Goal: Find specific page/section: Find specific page/section

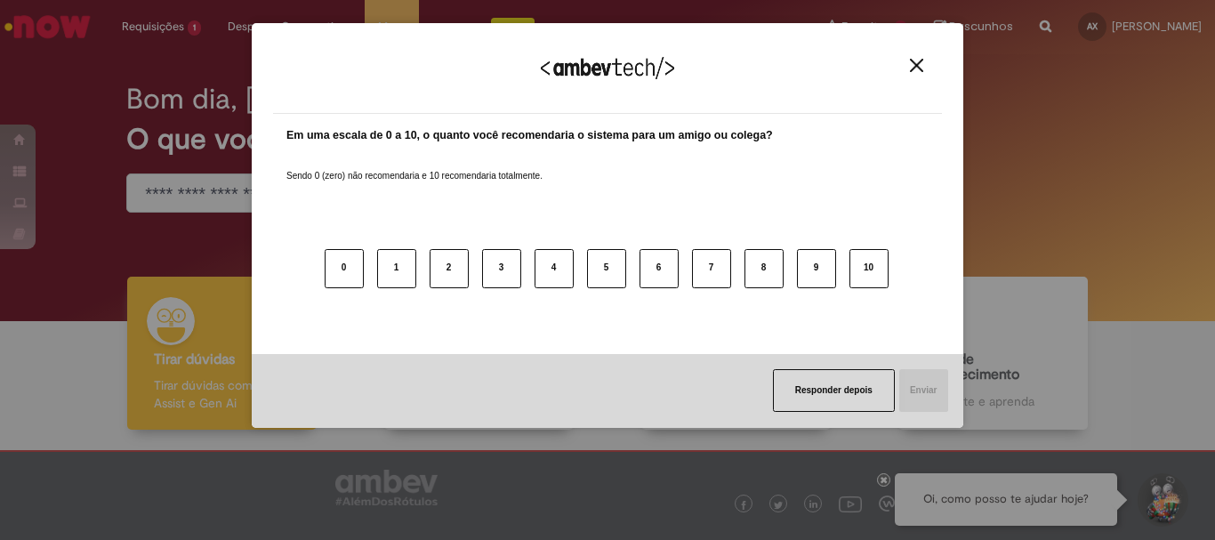
click at [911, 52] on div "Agradecemos seu feedback!" at bounding box center [607, 78] width 669 height 69
click at [911, 60] on img "Close" at bounding box center [916, 65] width 13 height 13
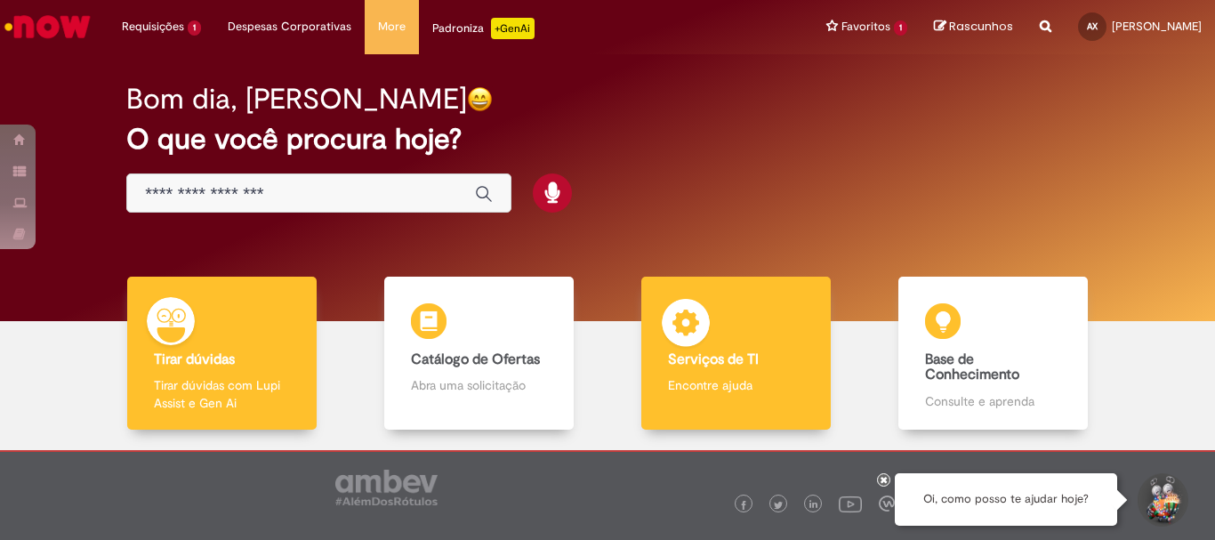
click at [686, 375] on div "Serviços de TI Serviços de TI Encontre ajuda" at bounding box center [735, 354] width 189 height 154
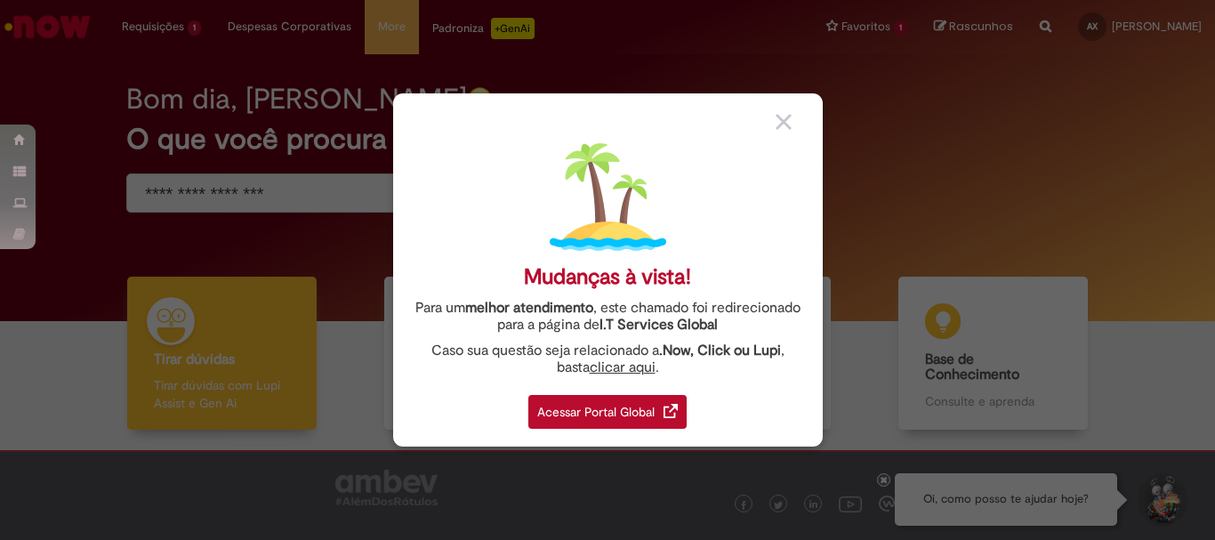
click at [614, 417] on div "Acessar Portal Global" at bounding box center [607, 412] width 158 height 34
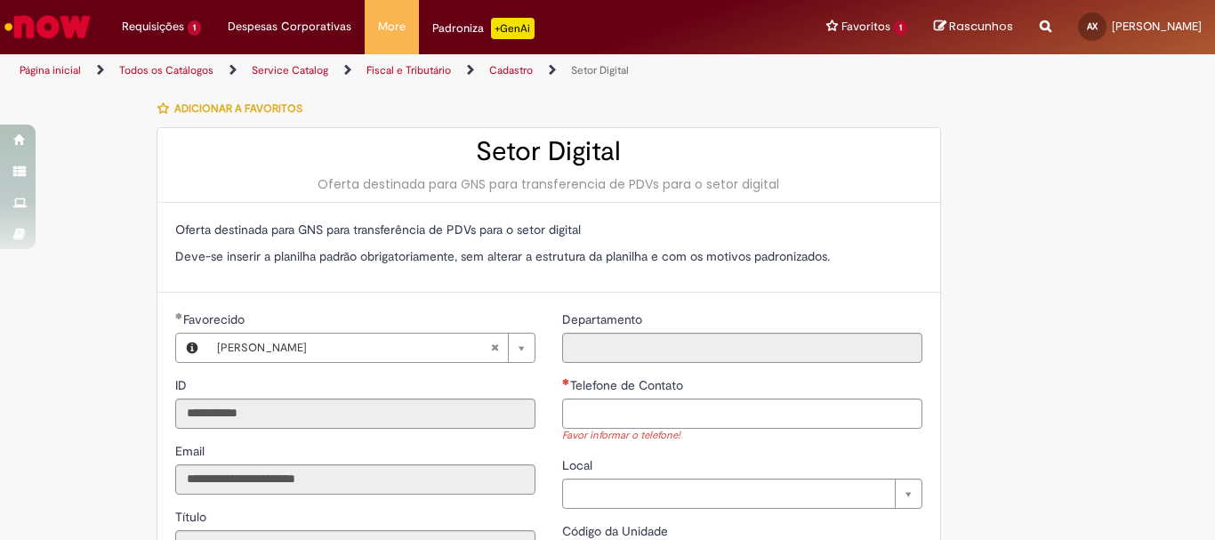
click at [63, 24] on img "Ir para a Homepage" at bounding box center [48, 27] width 92 height 36
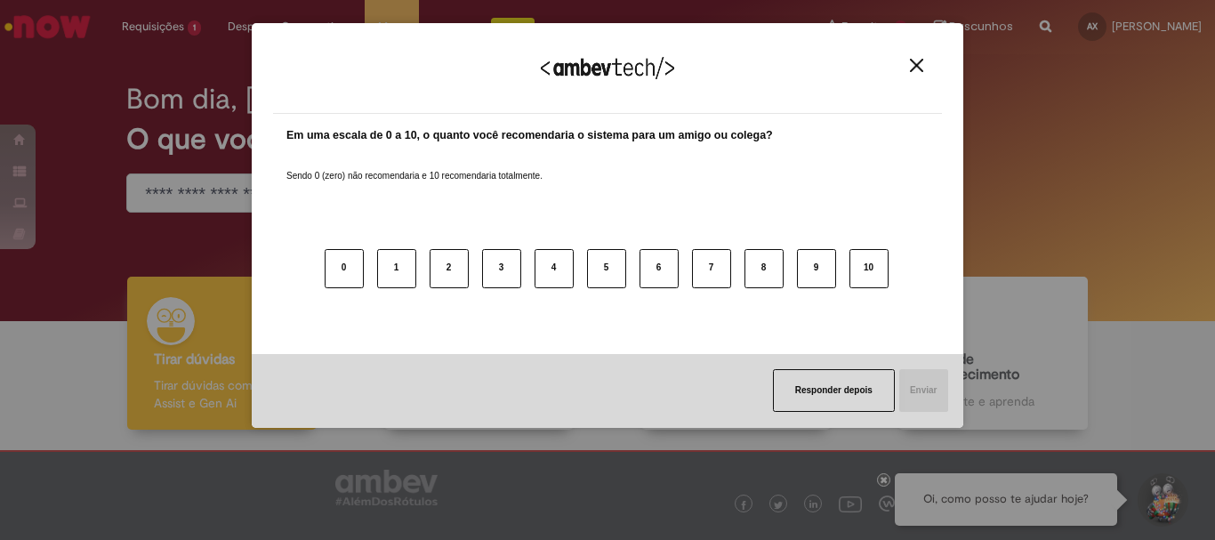
click at [907, 70] on button "Close" at bounding box center [916, 65] width 24 height 15
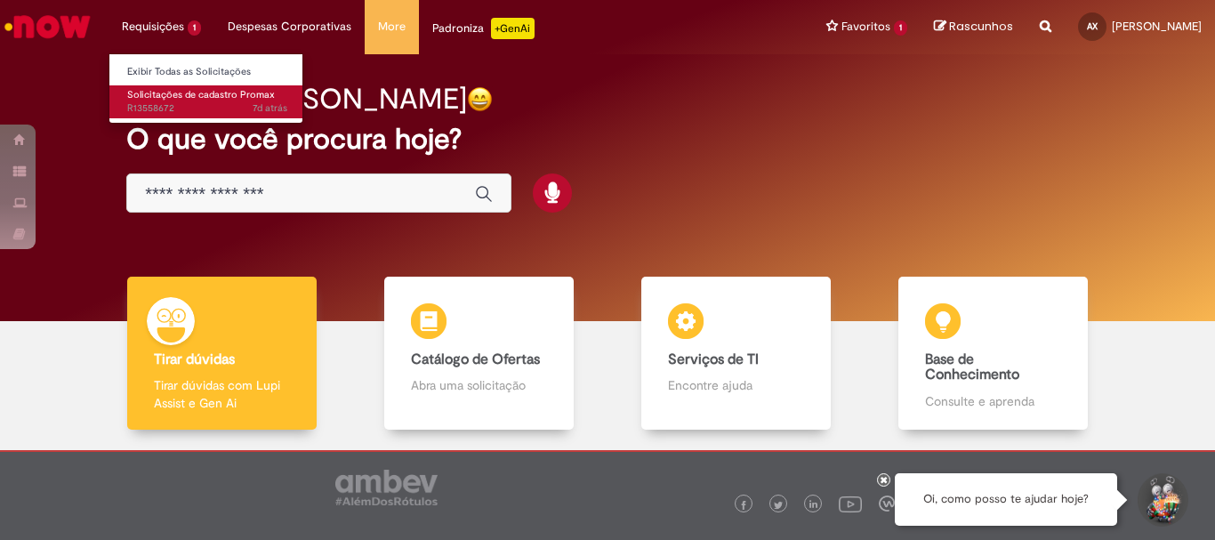
click at [207, 97] on span "Solicitações de cadastro Promax" at bounding box center [201, 94] width 148 height 13
